Goal: Navigation & Orientation: Go to known website

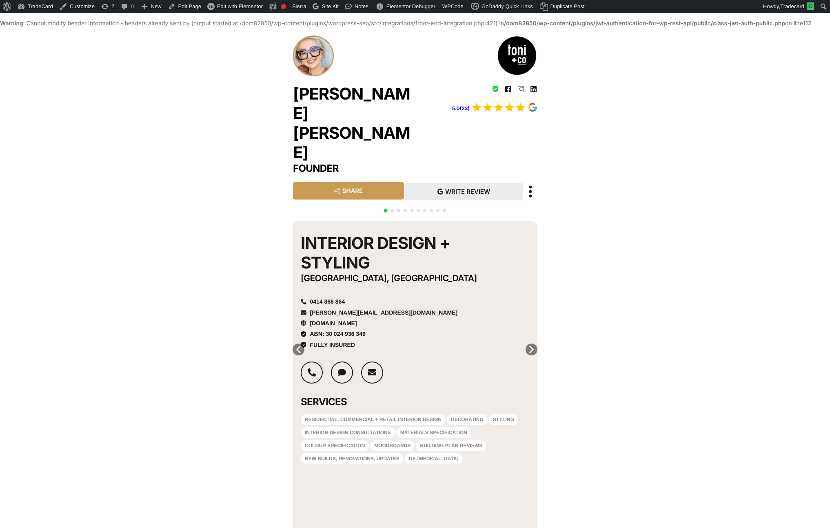
scroll to position [14, 0]
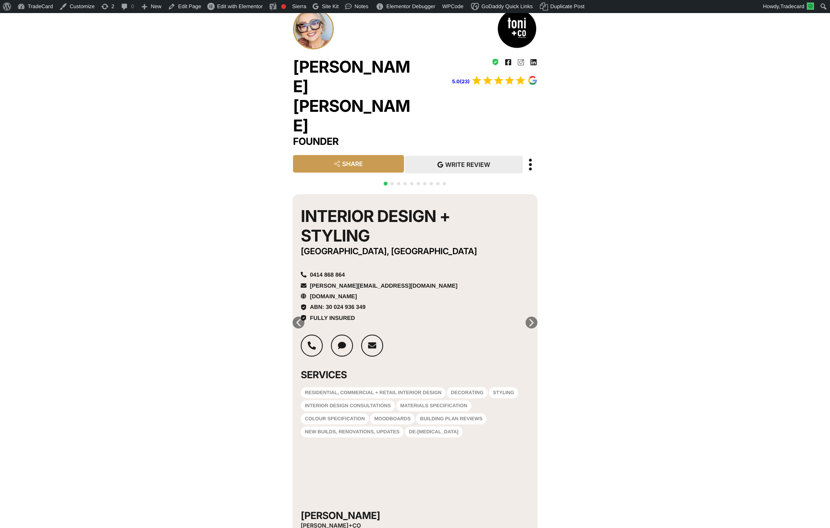
click at [531, 317] on icon "Next slide" at bounding box center [531, 322] width 10 height 10
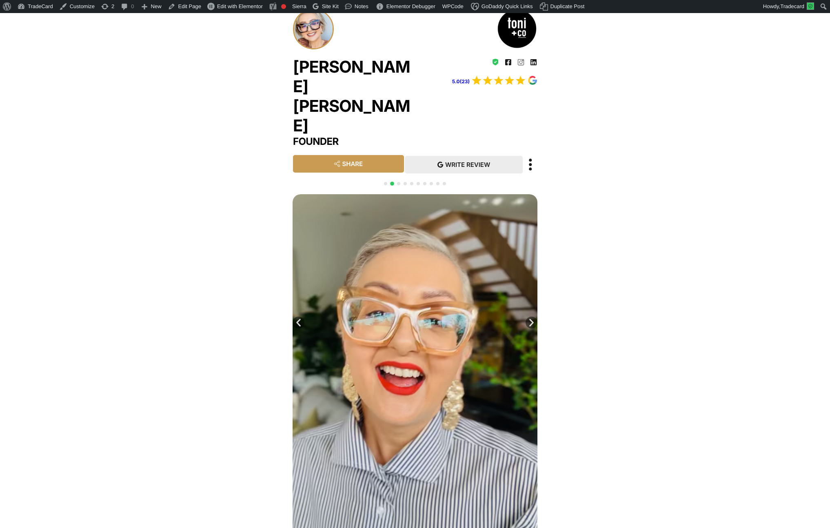
click at [531, 317] on icon "Next slide" at bounding box center [531, 322] width 10 height 10
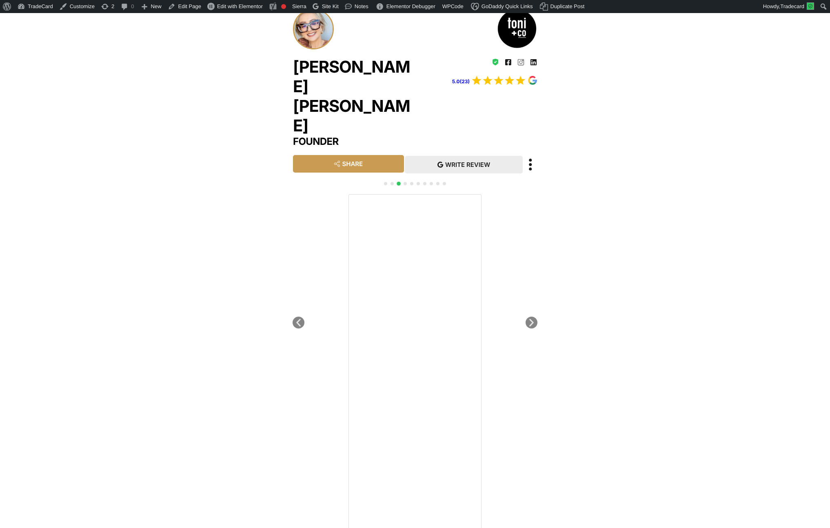
click at [531, 317] on icon "Next slide" at bounding box center [531, 322] width 10 height 10
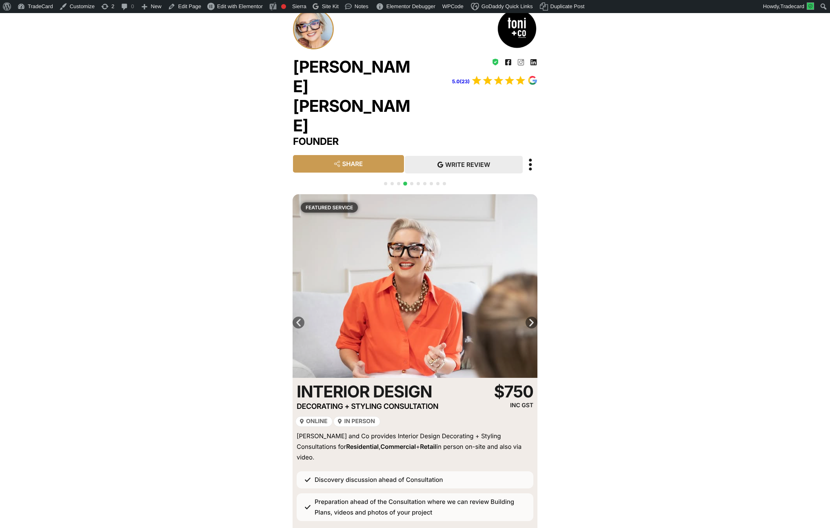
click at [531, 317] on icon "Next slide" at bounding box center [531, 322] width 10 height 10
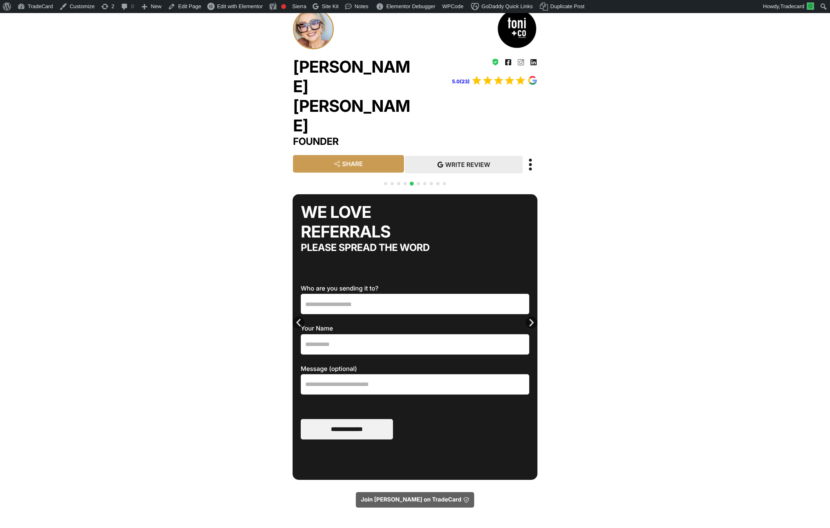
click at [531, 317] on icon "Next slide" at bounding box center [531, 322] width 10 height 10
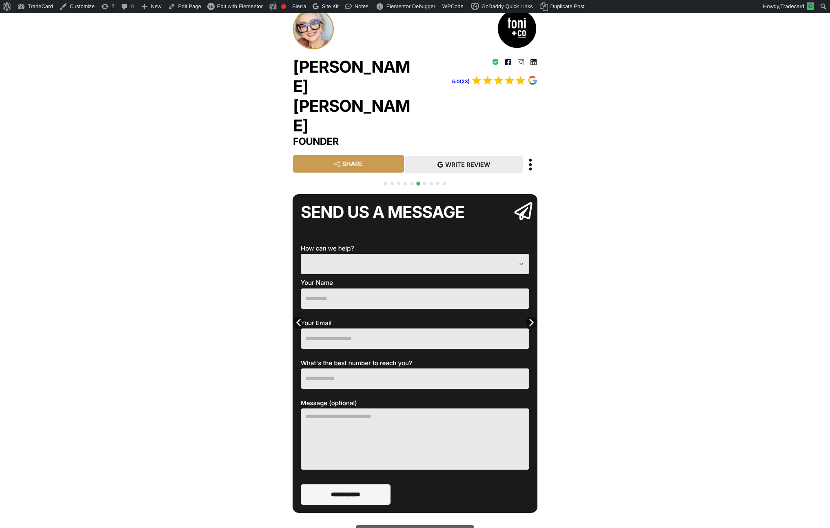
click at [531, 317] on icon "Next slide" at bounding box center [531, 322] width 10 height 10
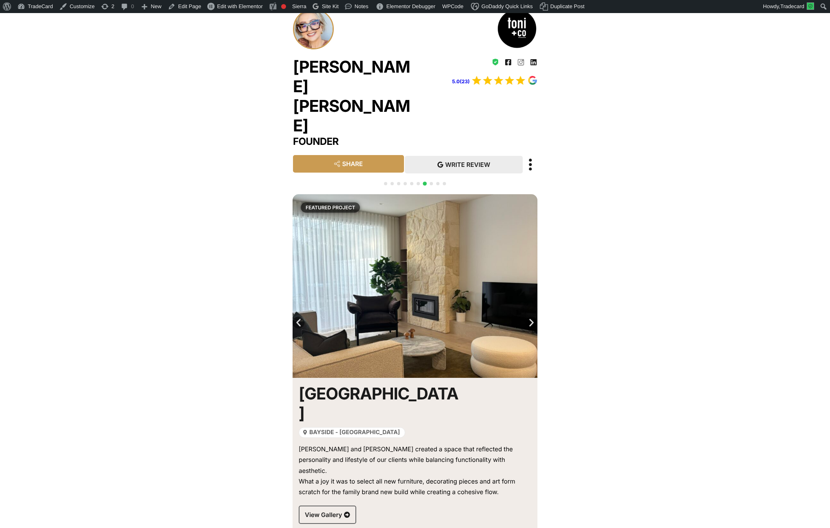
click at [531, 317] on icon "Next slide" at bounding box center [531, 322] width 10 height 10
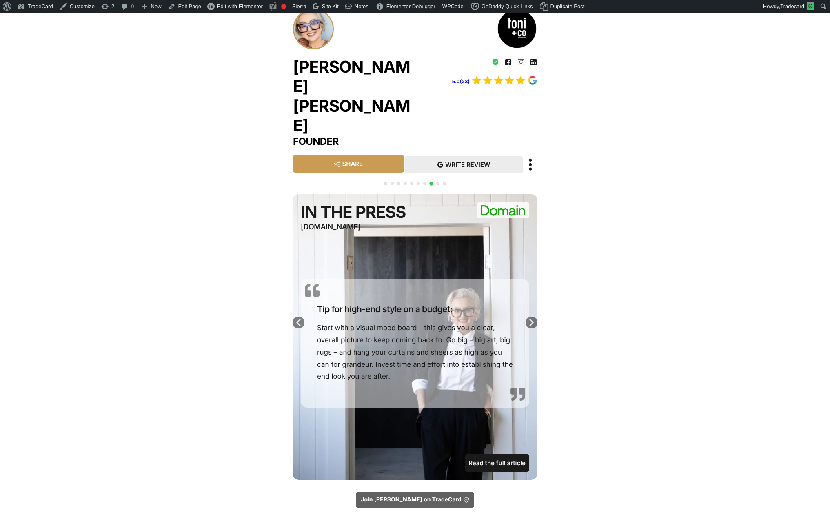
click at [531, 317] on icon "Next slide" at bounding box center [531, 322] width 10 height 10
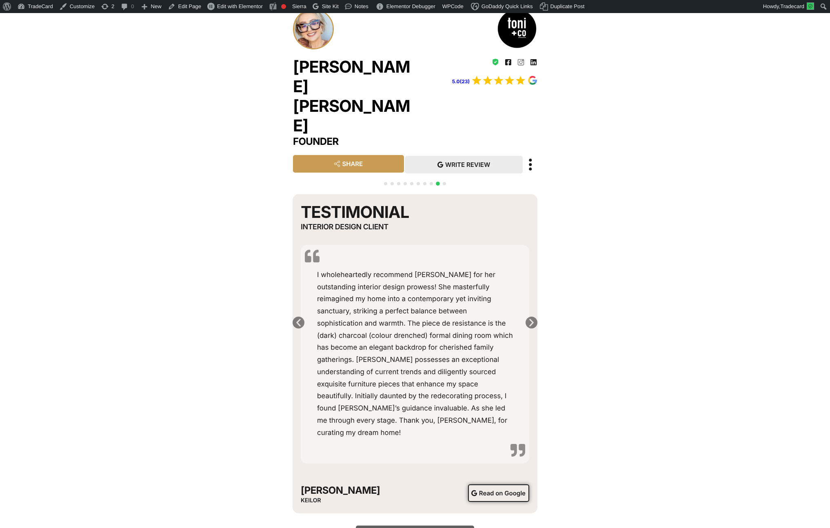
click at [501, 490] on span "Read on Google" at bounding box center [502, 493] width 47 height 6
click at [506, 490] on span "Read on Google" at bounding box center [502, 493] width 47 height 6
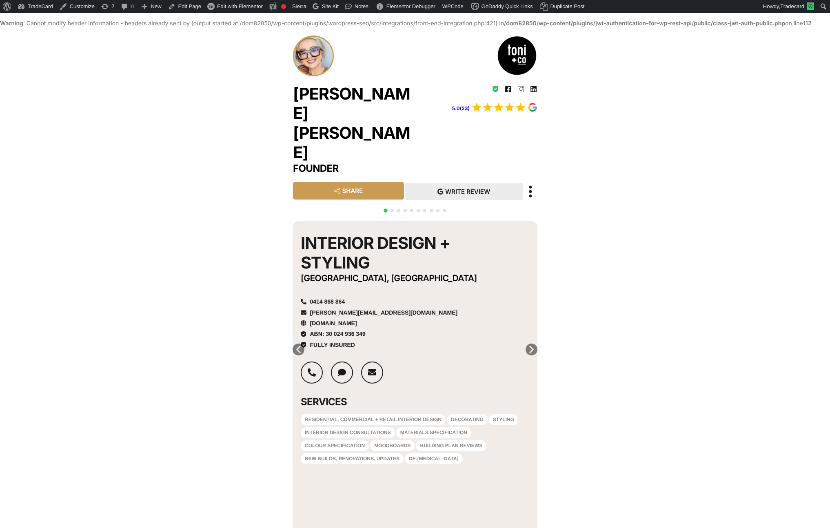
scroll to position [14, 0]
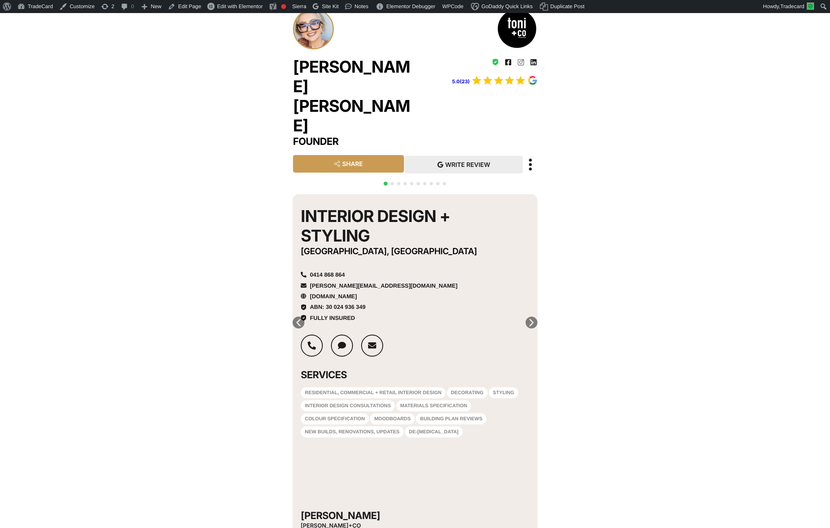
click at [528, 86] on img at bounding box center [504, 81] width 65 height 10
